Goal: Check status

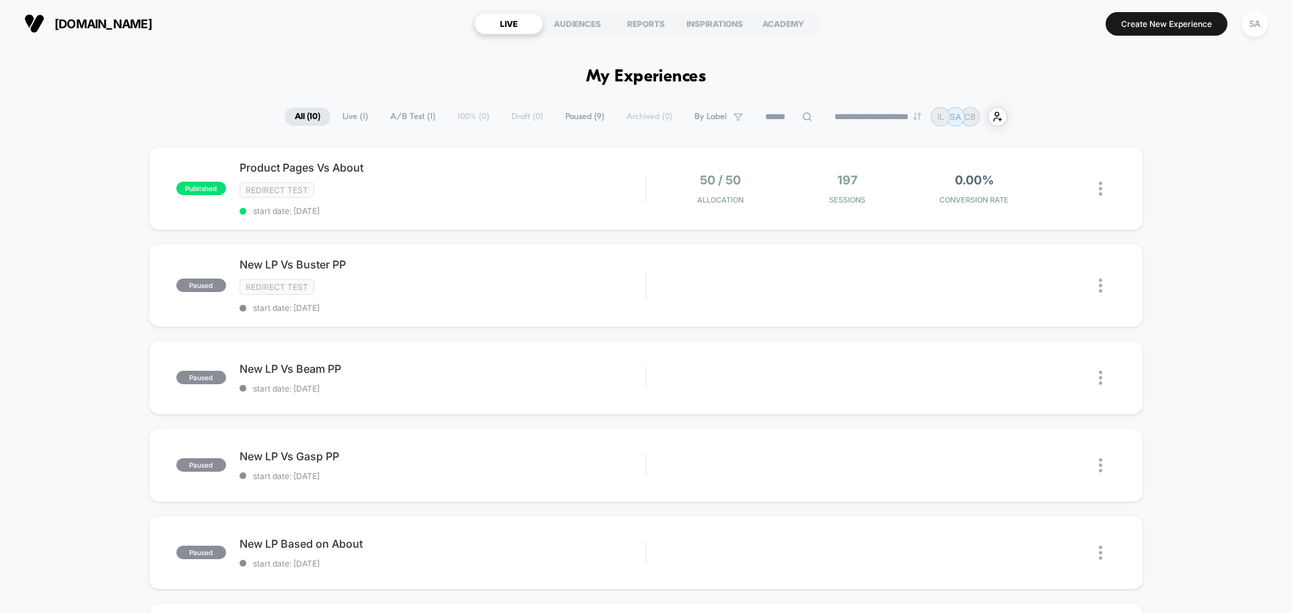
click at [426, 187] on div "Redirect Test" at bounding box center [443, 189] width 406 height 15
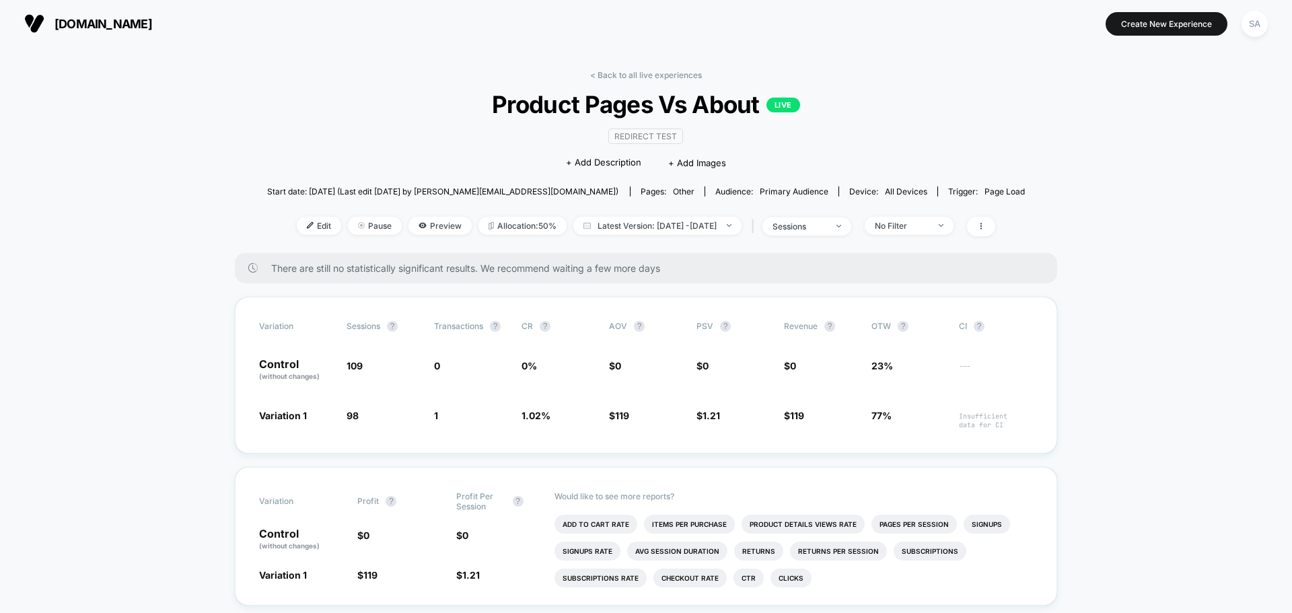
click at [55, 20] on span "[DOMAIN_NAME]" at bounding box center [104, 24] width 98 height 14
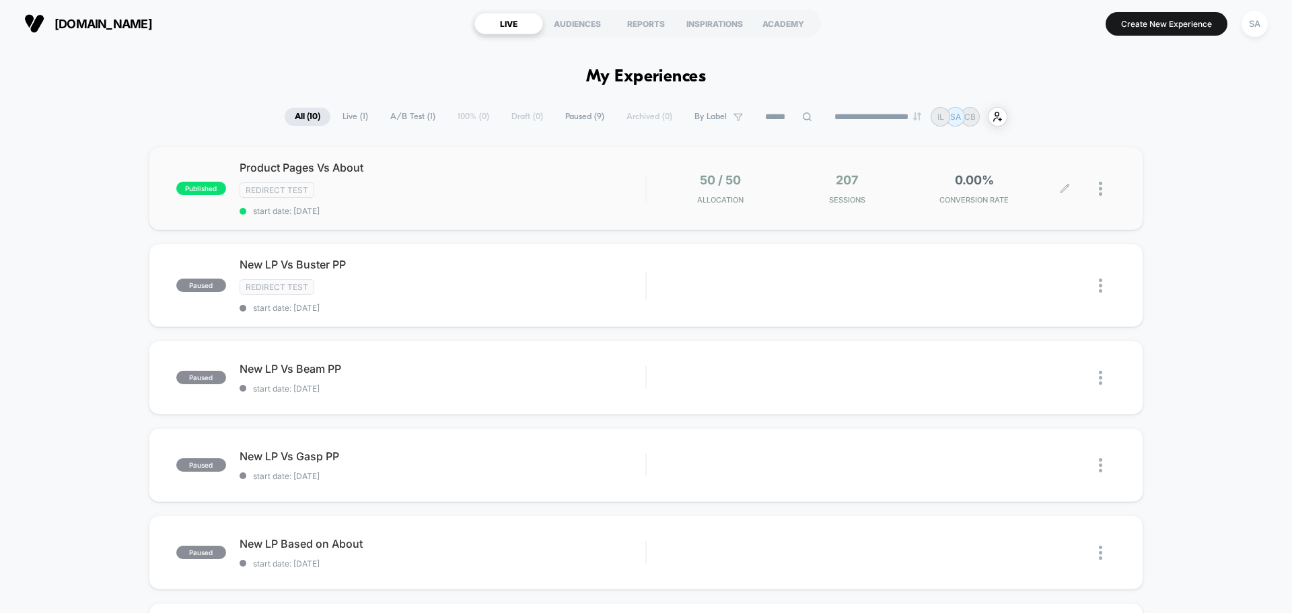
click at [583, 185] on div "Redirect Test" at bounding box center [443, 189] width 406 height 15
